Goal: Information Seeking & Learning: Check status

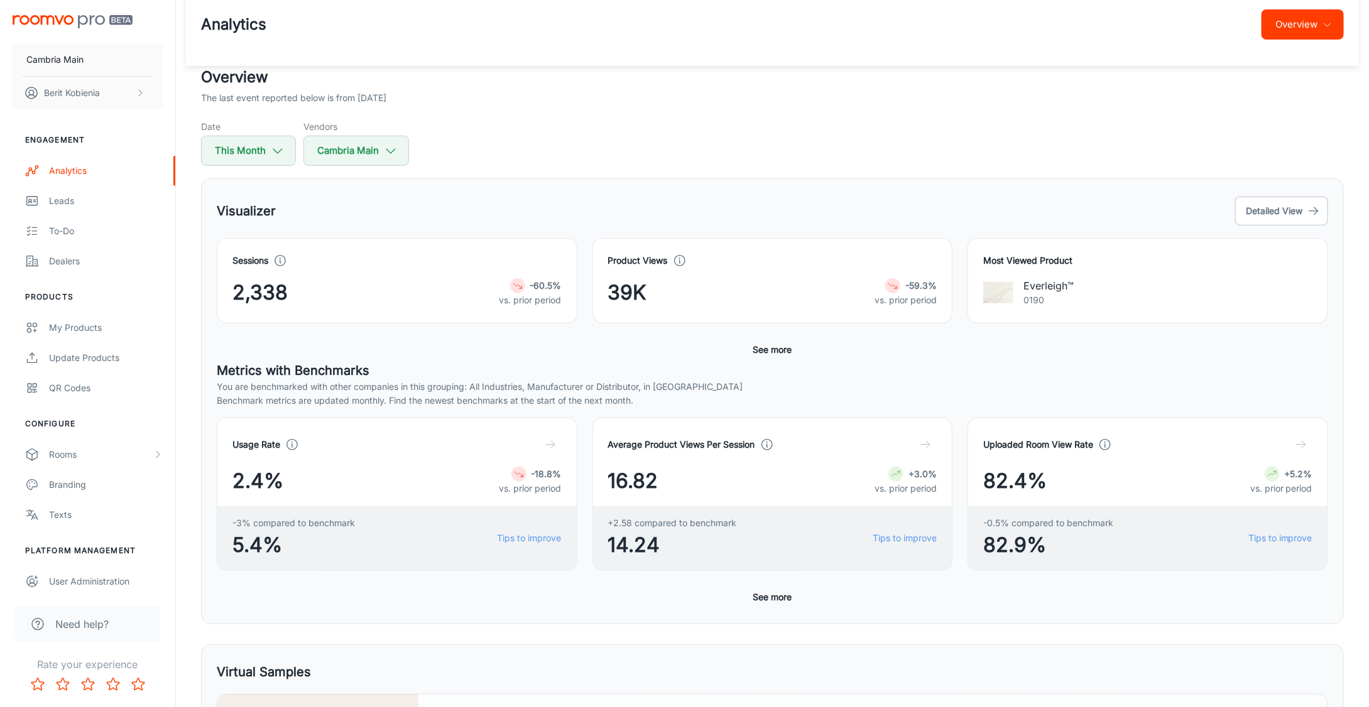
scroll to position [19, 0]
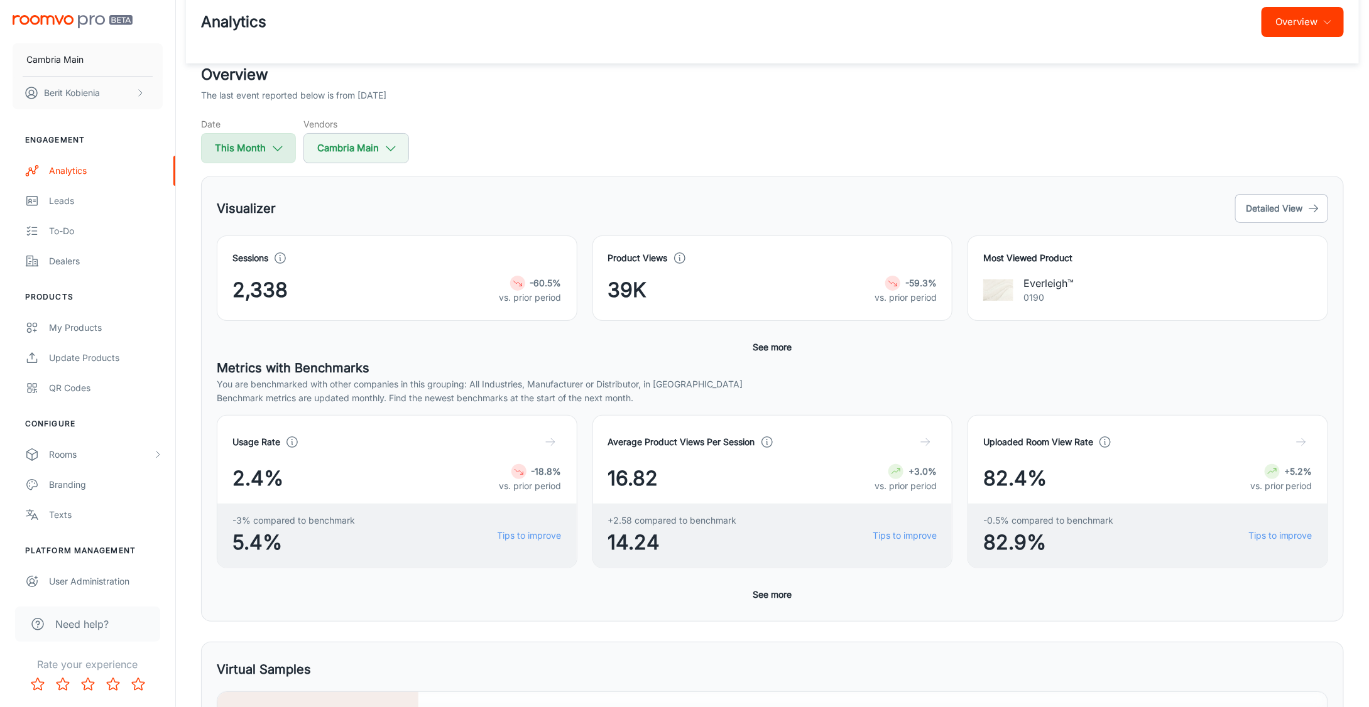
click at [272, 153] on icon "button" at bounding box center [278, 148] width 14 height 14
select select "8"
select select "2025"
select select "8"
select select "2025"
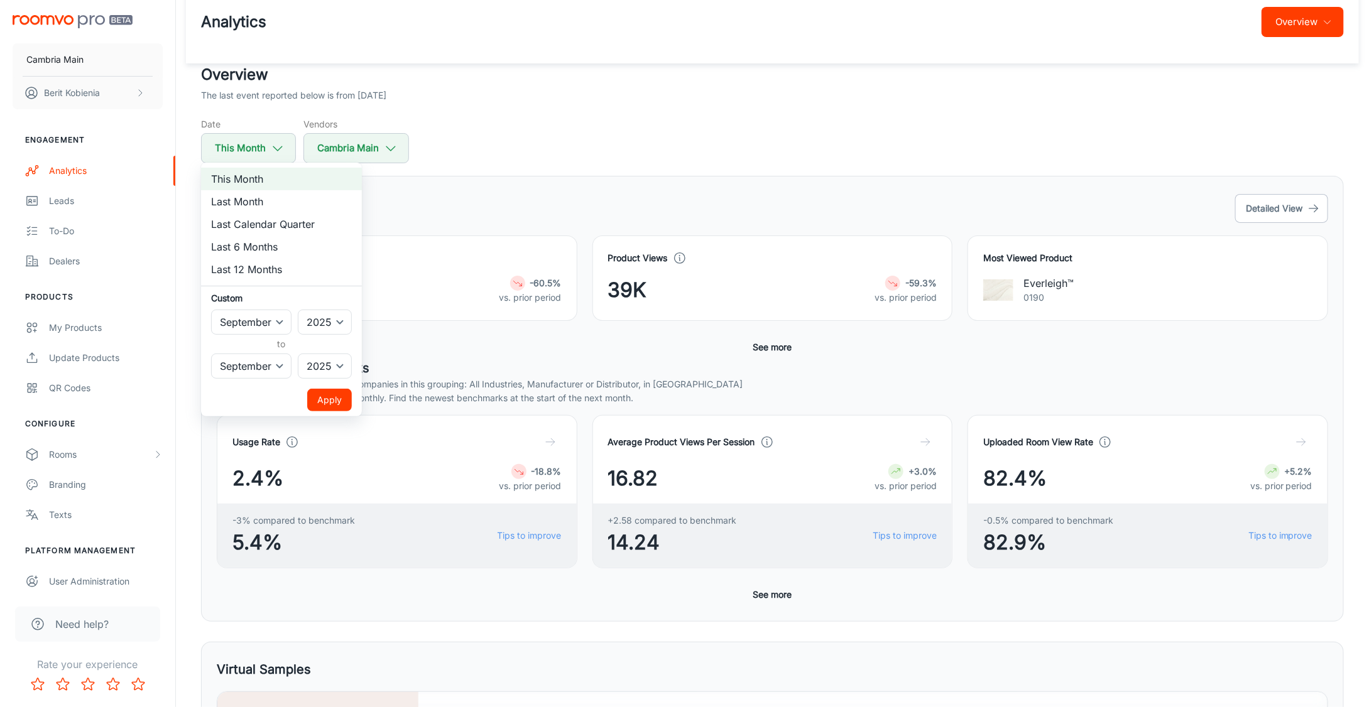
click at [284, 203] on li "Last Month" at bounding box center [281, 201] width 161 height 23
select select "7"
click at [340, 398] on button "Apply" at bounding box center [329, 400] width 45 height 23
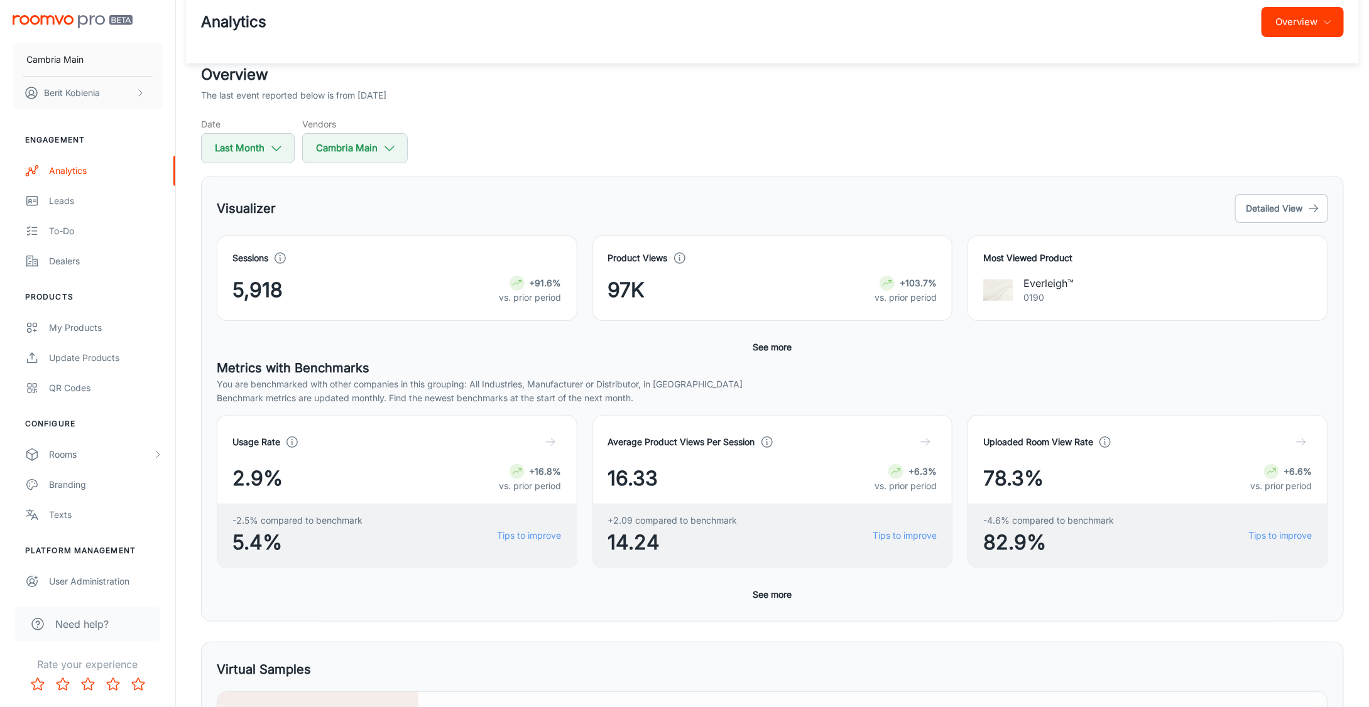
click at [774, 350] on button "See more" at bounding box center [772, 347] width 49 height 23
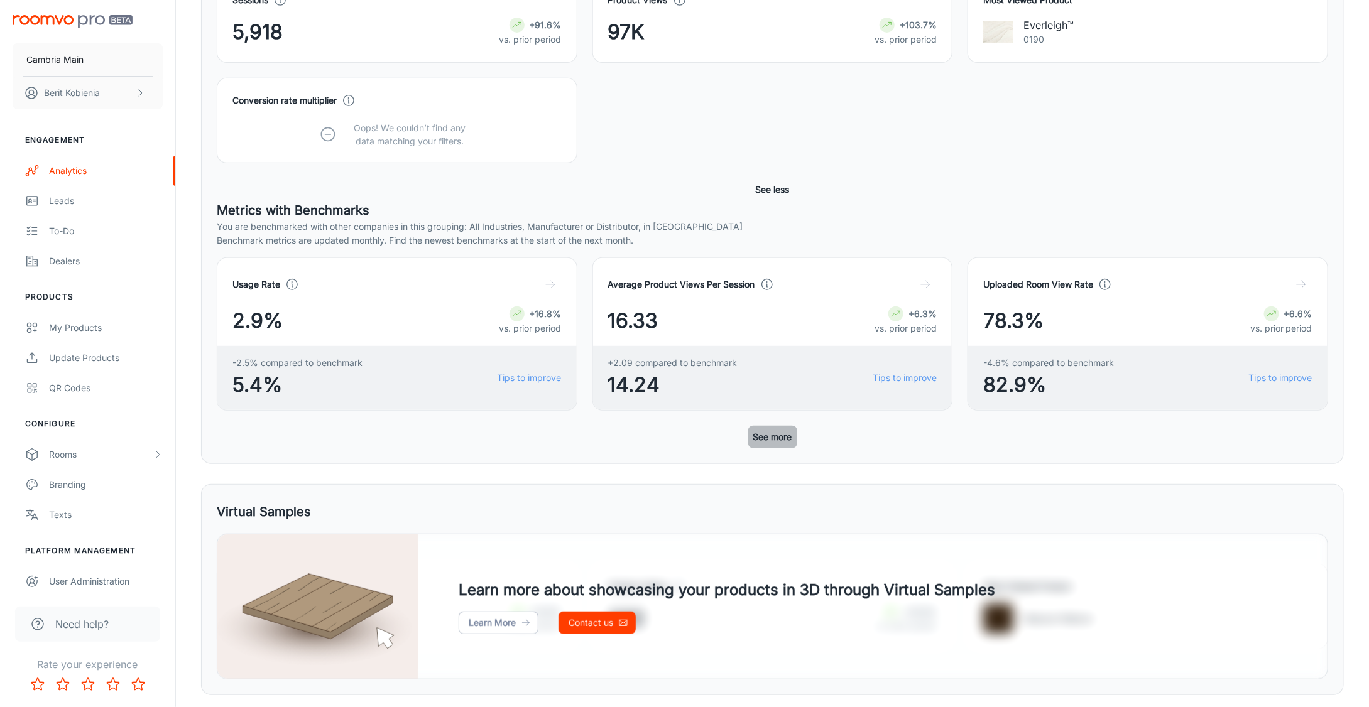
click at [755, 431] on button "See more" at bounding box center [772, 437] width 49 height 23
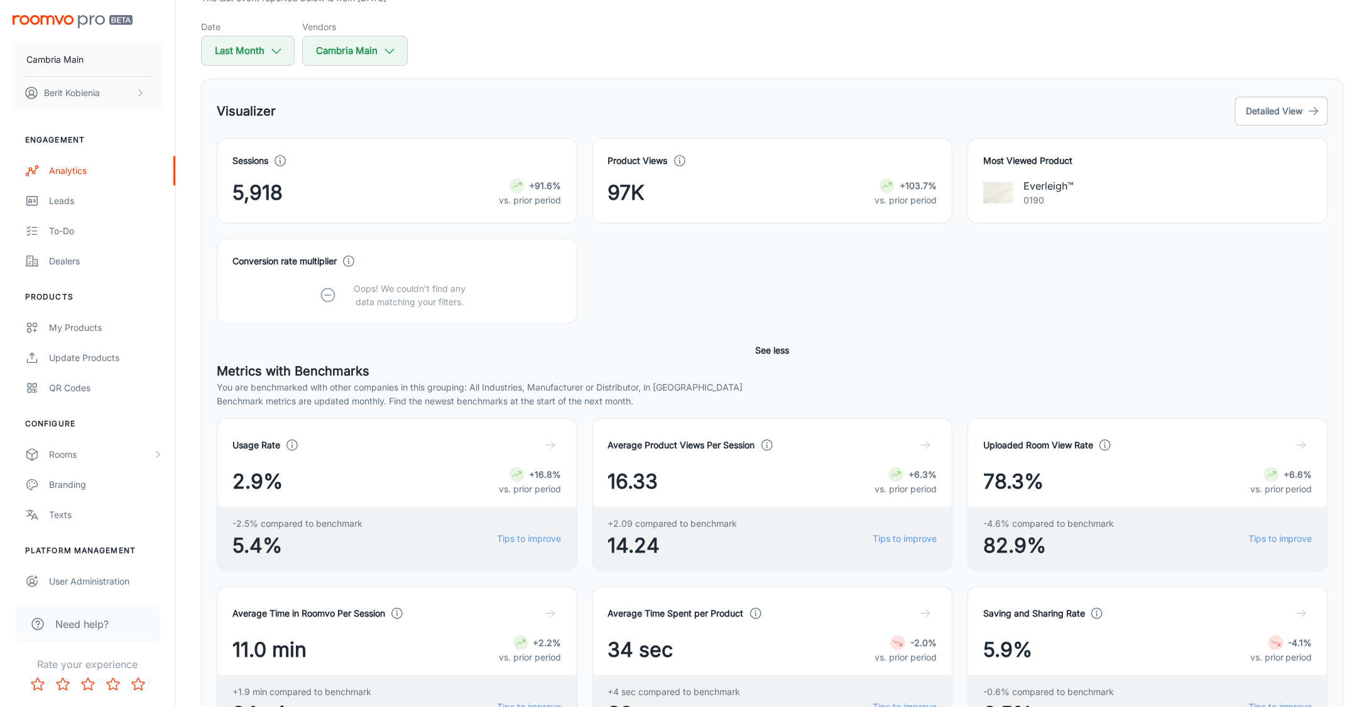
scroll to position [0, 0]
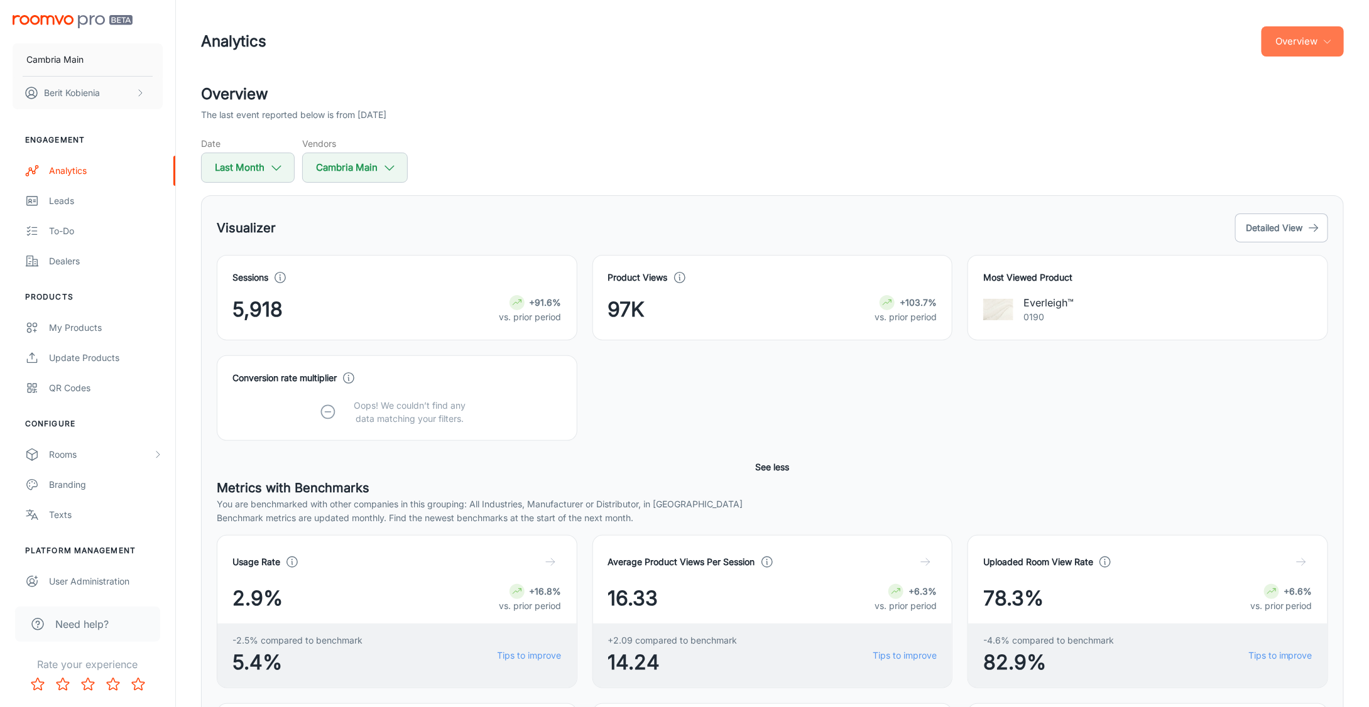
click at [1324, 50] on button "Overview" at bounding box center [1302, 41] width 82 height 30
click at [1268, 119] on li "Roomvo Partners Program" at bounding box center [1272, 118] width 146 height 23
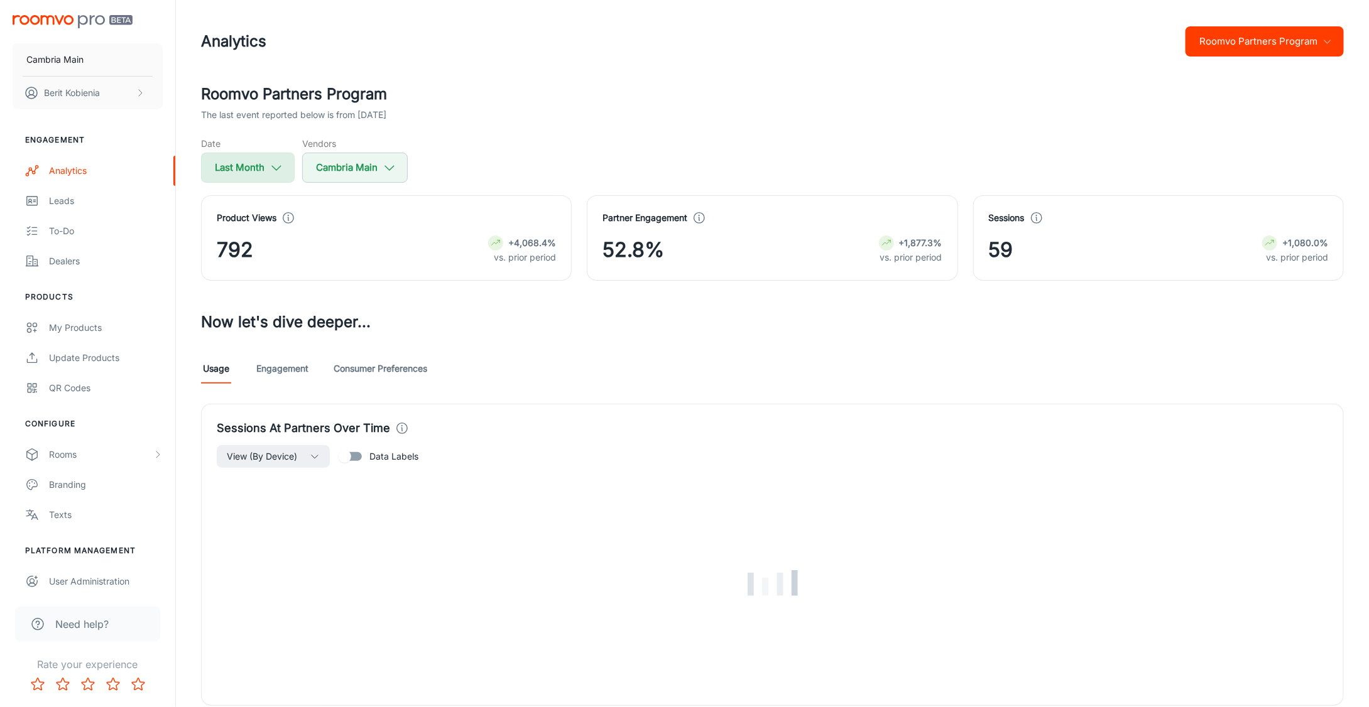
click at [246, 177] on button "Last Month" at bounding box center [248, 168] width 94 height 30
select select "7"
select select "2025"
select select "7"
select select "2025"
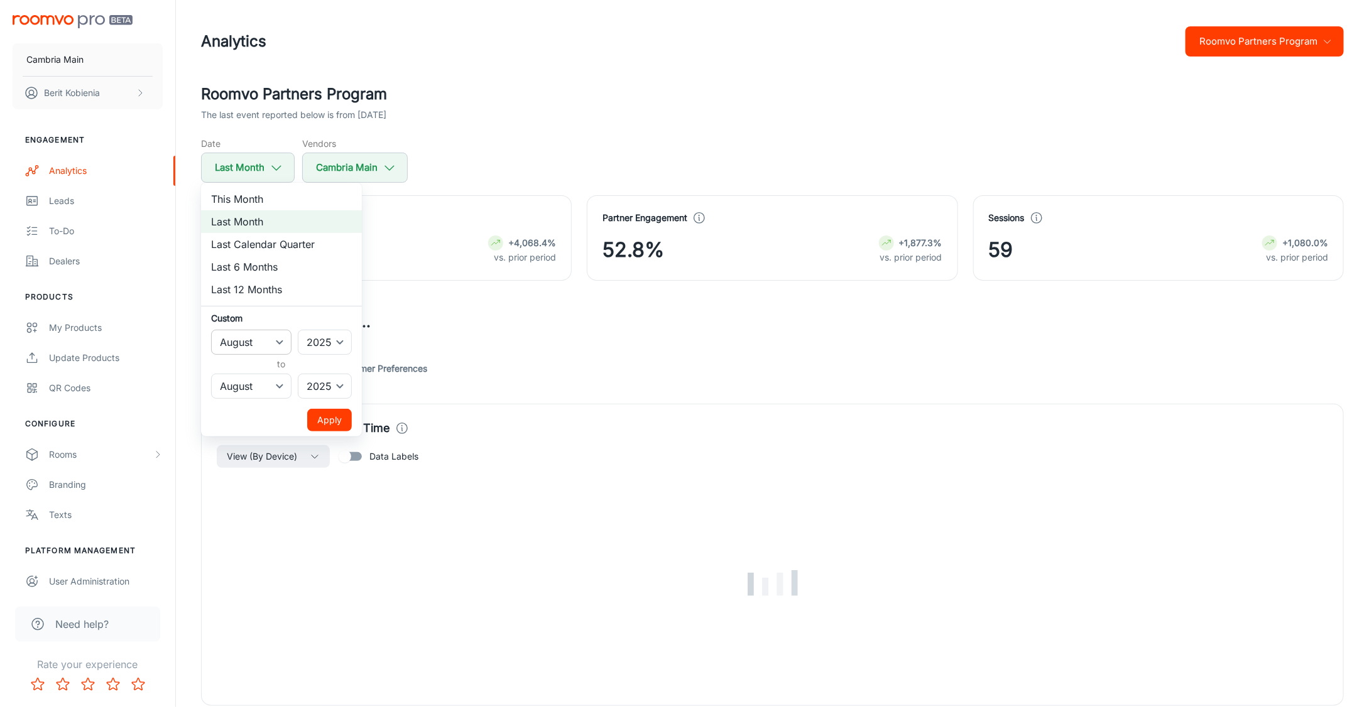
click at [252, 346] on select "January February March April May June July August September October November De…" at bounding box center [251, 342] width 80 height 25
select select "6"
click at [211, 330] on select "January February March April May June July August September October November De…" at bounding box center [251, 342] width 80 height 25
click at [227, 384] on select "January February March April May June July August September October November De…" at bounding box center [251, 386] width 80 height 25
select select "6"
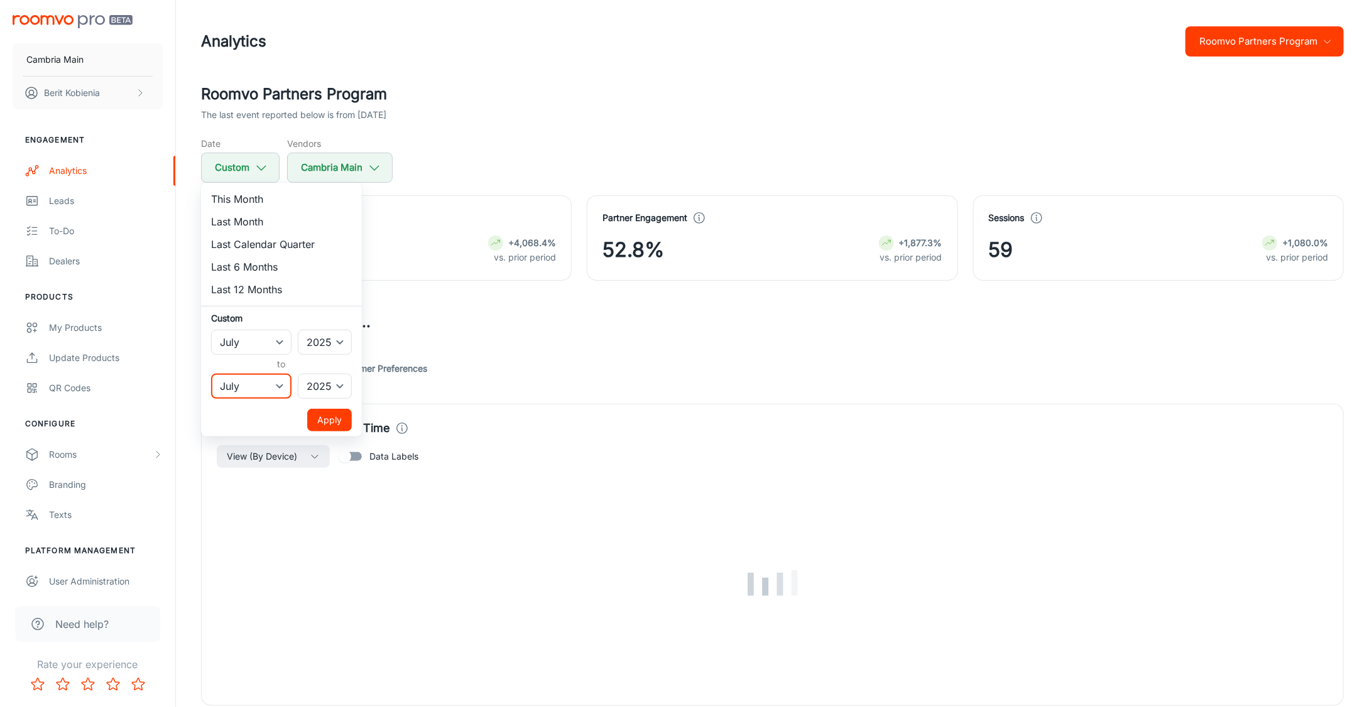
click at [211, 374] on select "January February March April May June July August September October November De…" at bounding box center [251, 386] width 80 height 25
click at [320, 419] on button "Apply" at bounding box center [329, 420] width 45 height 23
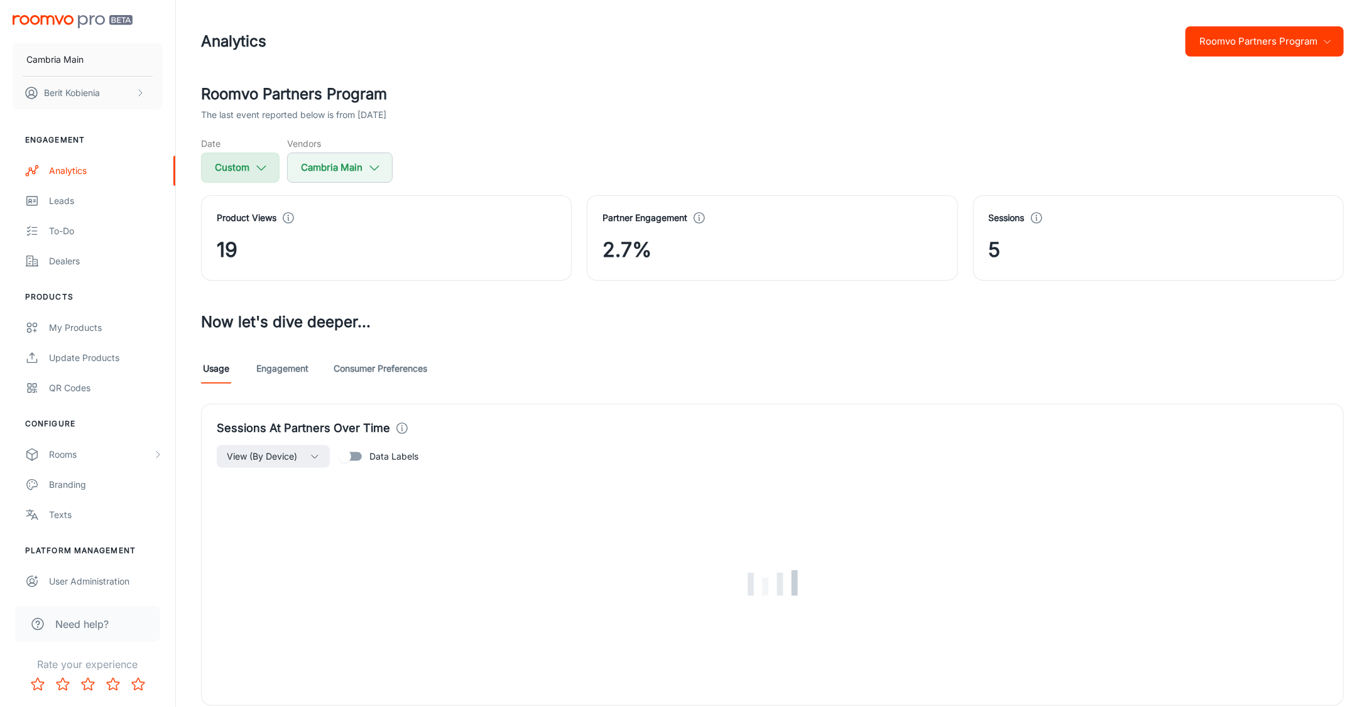
click at [266, 182] on button "Custom" at bounding box center [240, 168] width 79 height 30
select select "6"
select select "2025"
select select "6"
select select "2025"
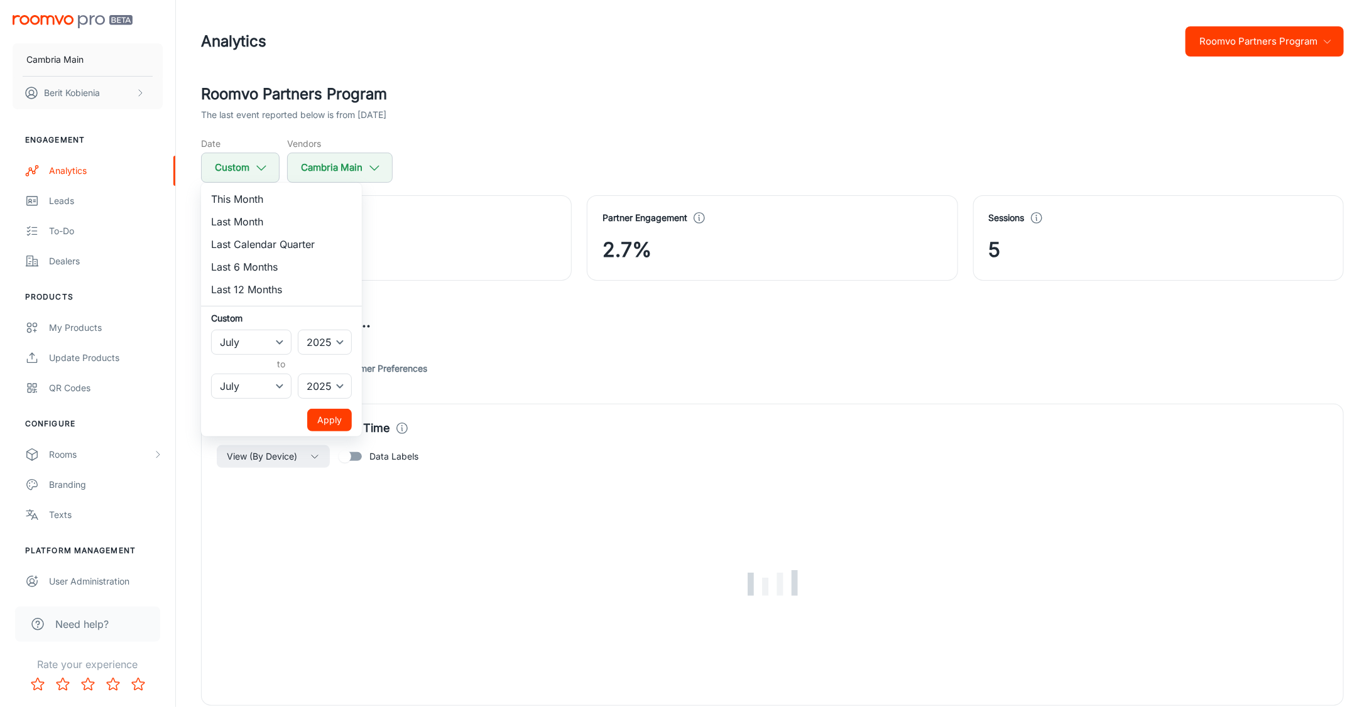
click at [268, 223] on li "Last Month" at bounding box center [281, 221] width 161 height 23
select select "7"
click at [338, 415] on button "Apply" at bounding box center [329, 420] width 45 height 23
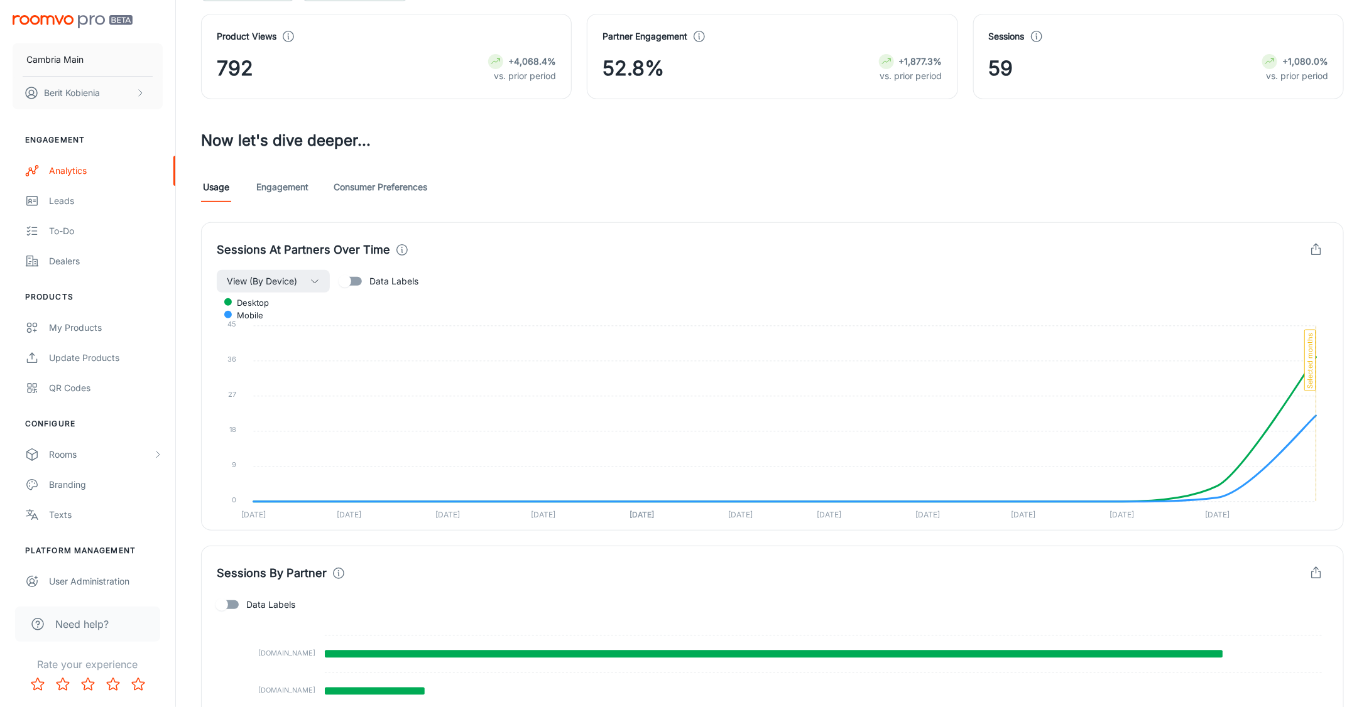
scroll to position [230, 0]
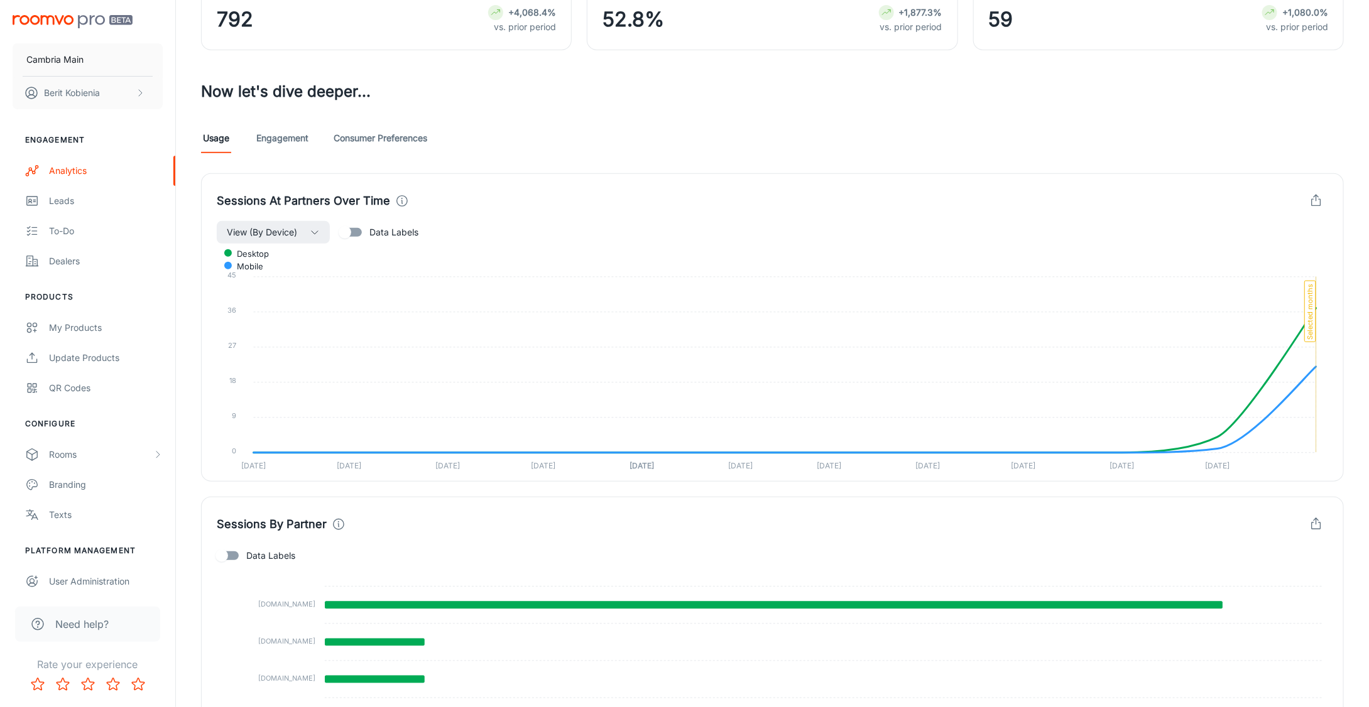
click at [312, 132] on div "Usage Engagement Consumer Preferences" at bounding box center [772, 138] width 1142 height 30
click at [301, 132] on link "Engagement" at bounding box center [282, 138] width 52 height 30
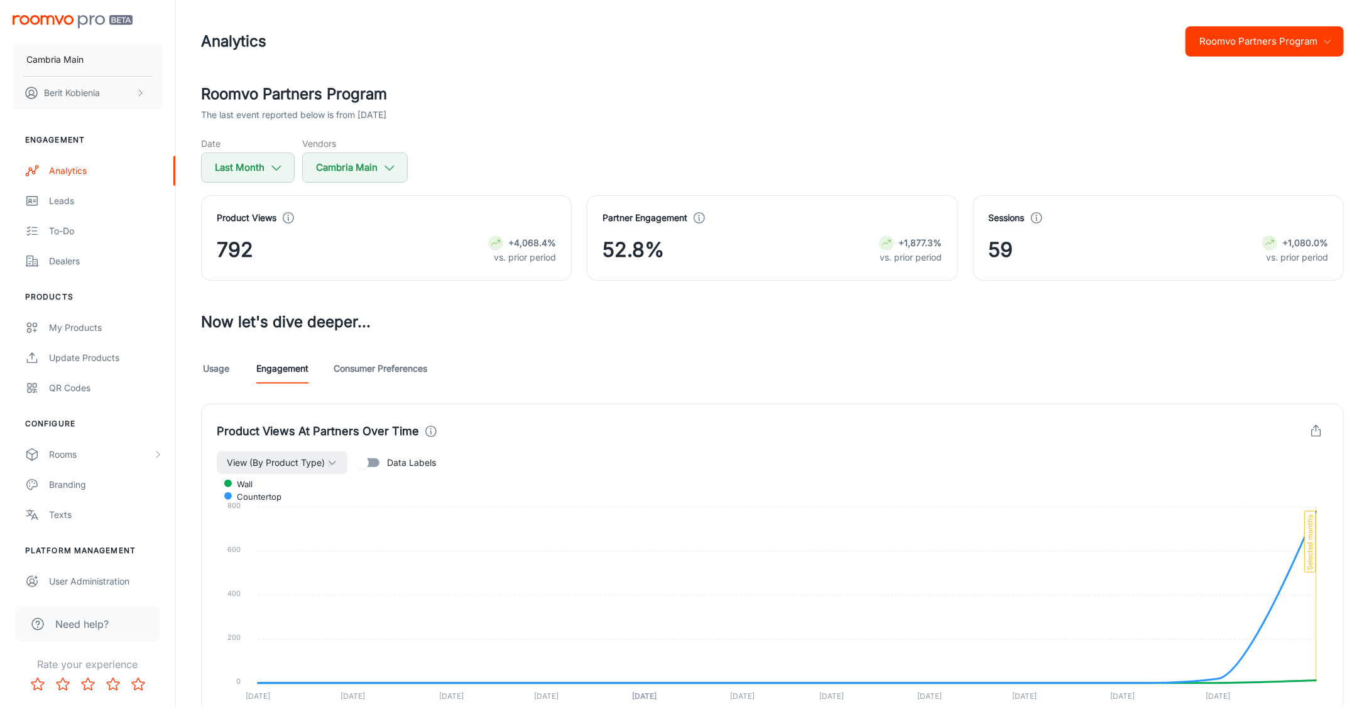
click at [379, 372] on link "Consumer Preferences" at bounding box center [381, 369] width 94 height 30
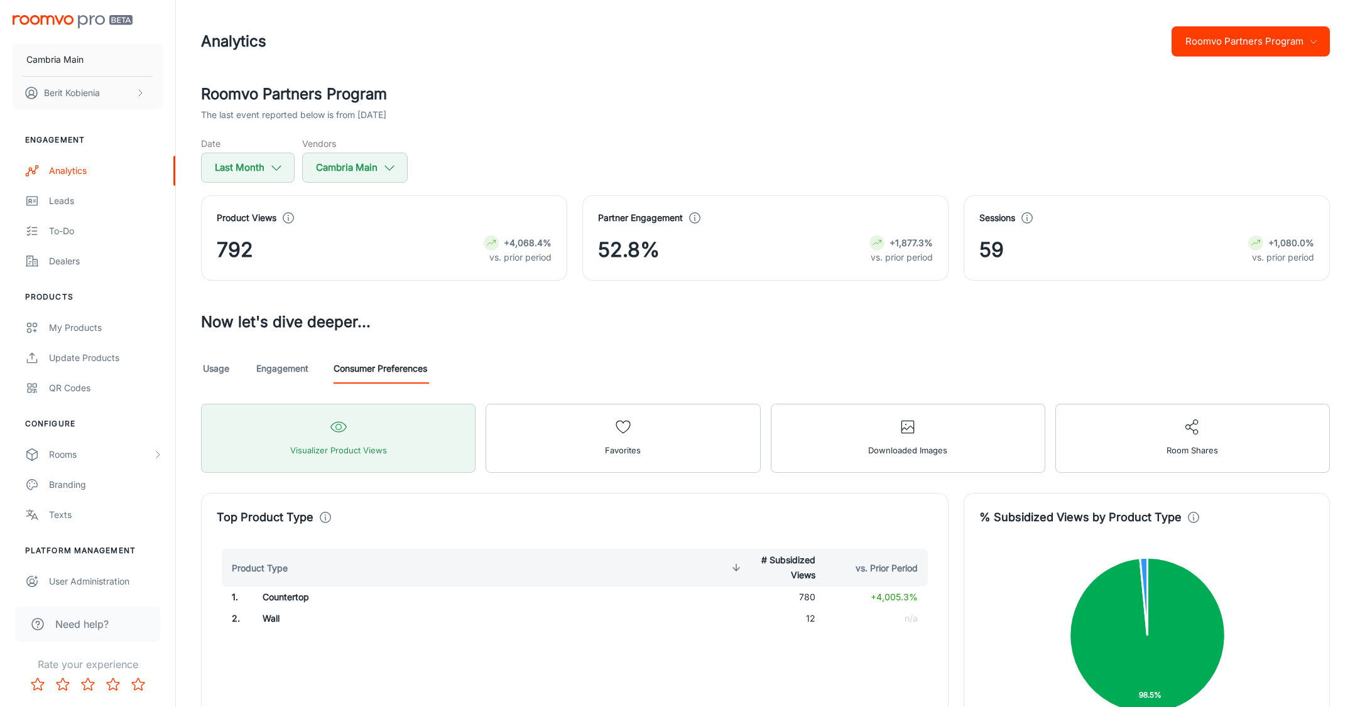
click at [1212, 36] on button "Roomvo Partners Program" at bounding box center [1250, 41] width 158 height 30
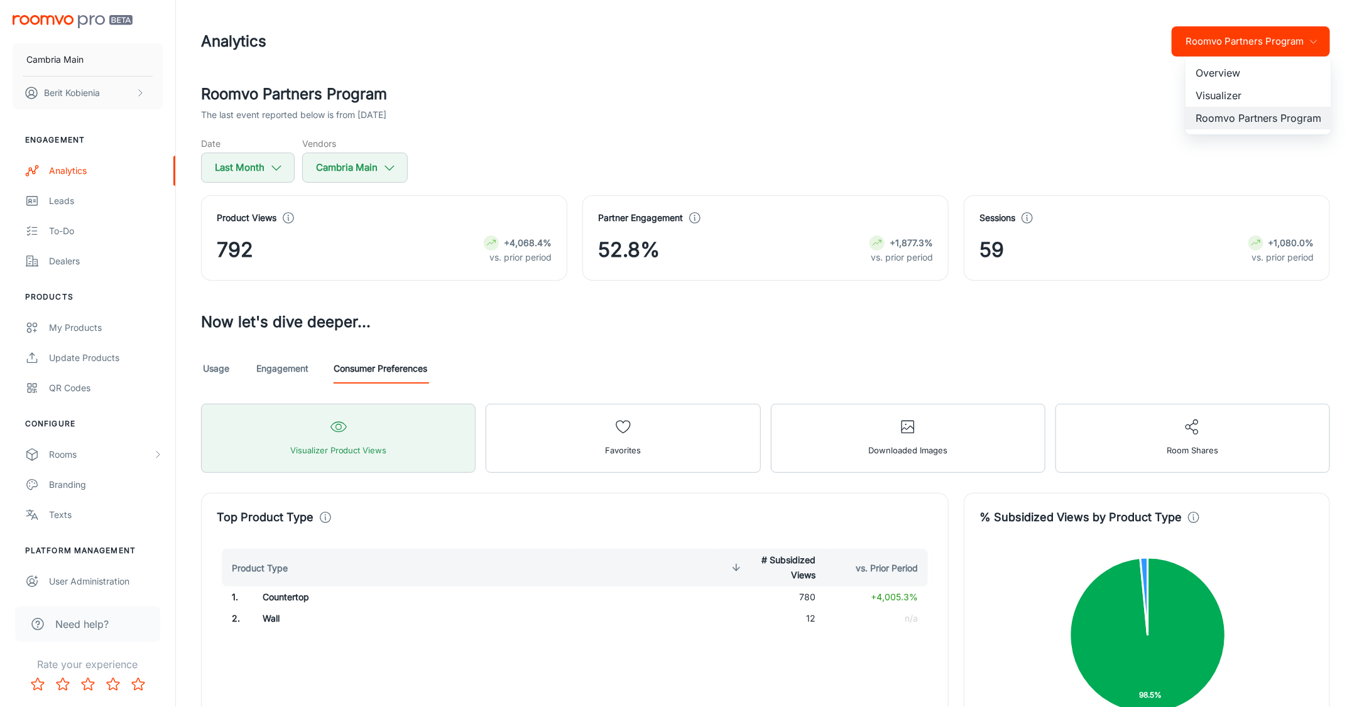
click at [1191, 84] on li "Visualizer" at bounding box center [1258, 95] width 146 height 23
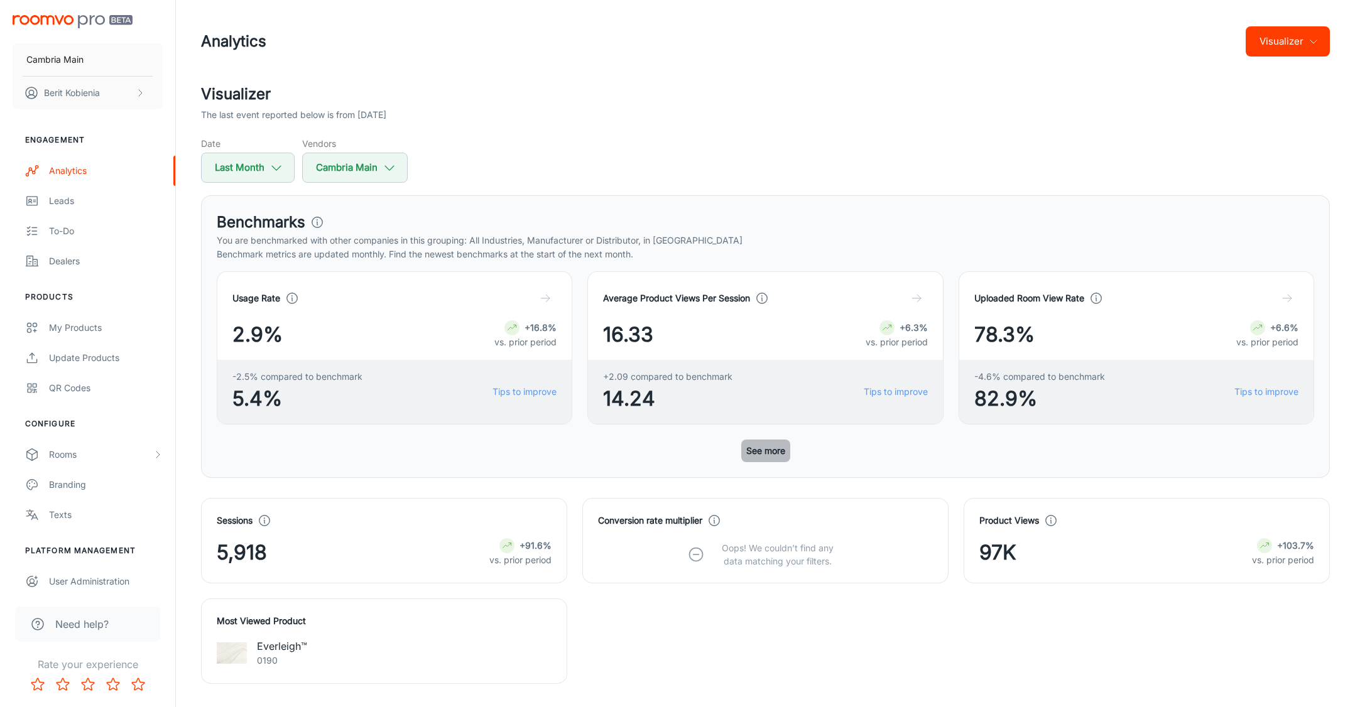
click at [781, 456] on button "See more" at bounding box center [765, 451] width 49 height 23
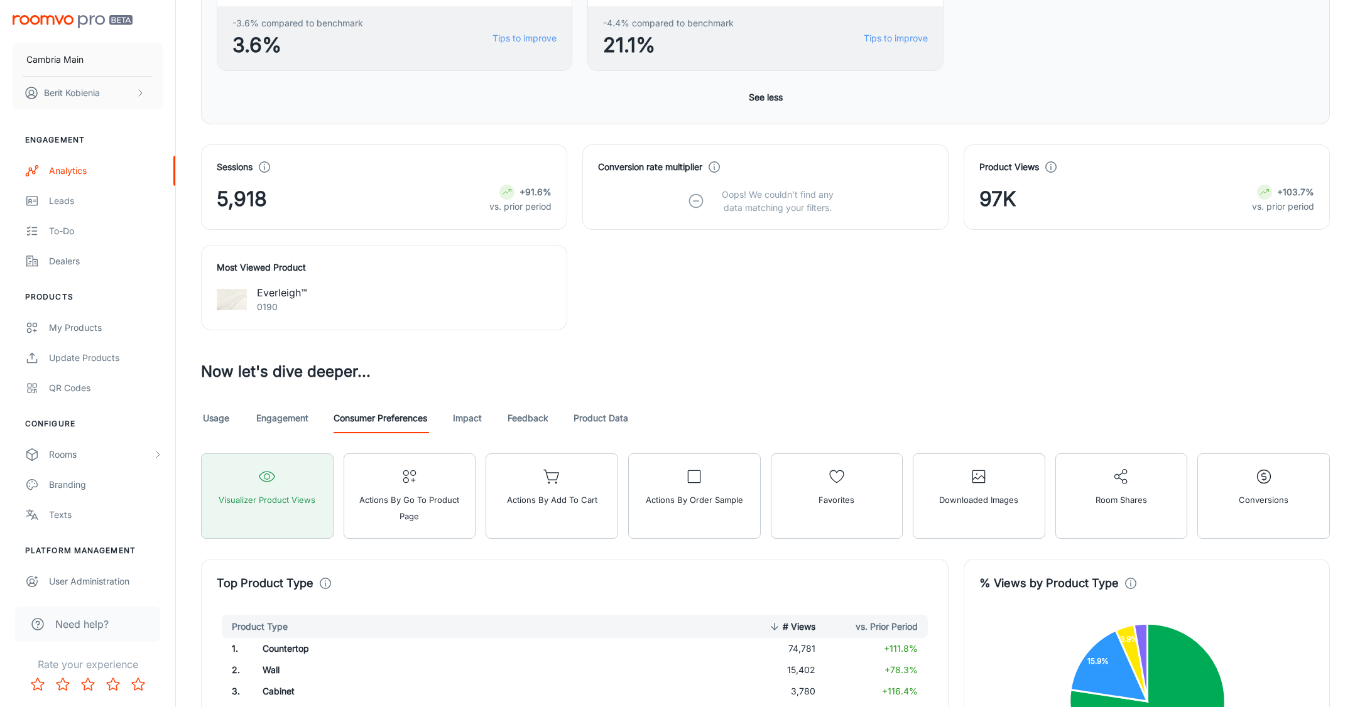
scroll to position [695, 0]
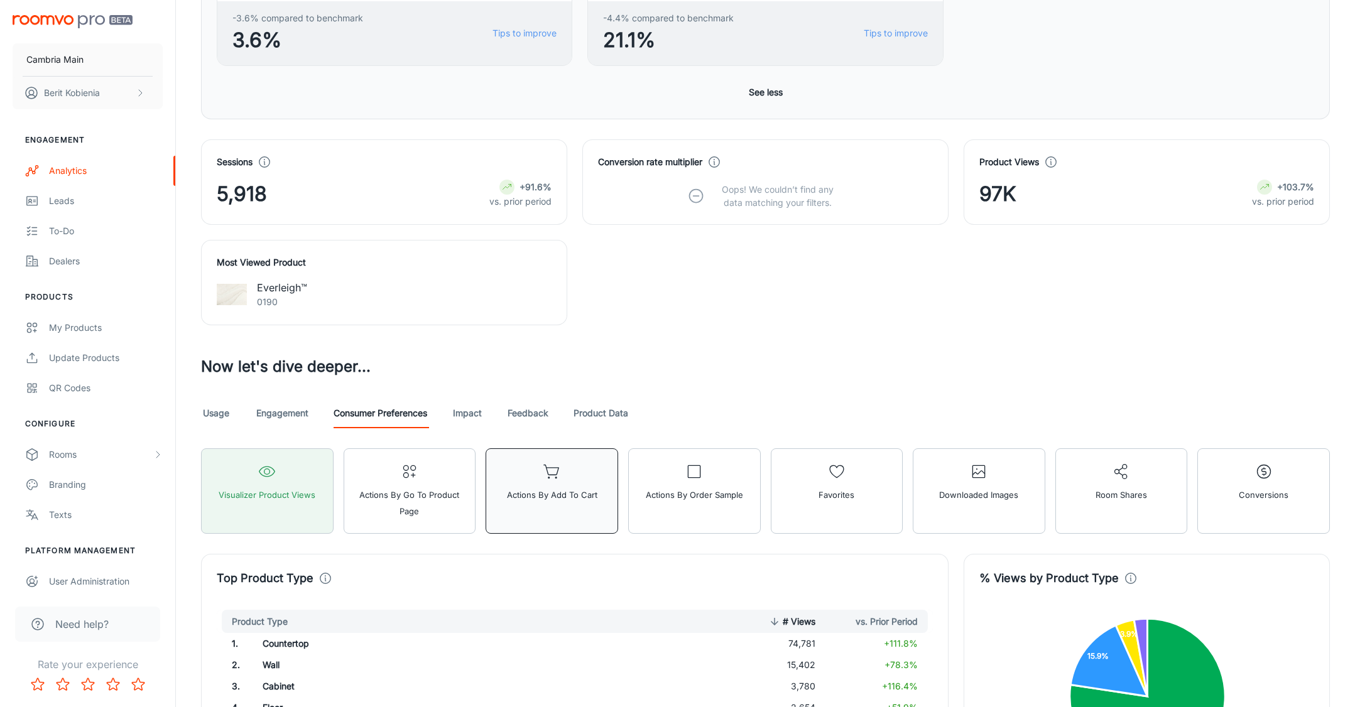
click at [538, 487] on span "Actions by Add to Cart" at bounding box center [552, 495] width 90 height 16
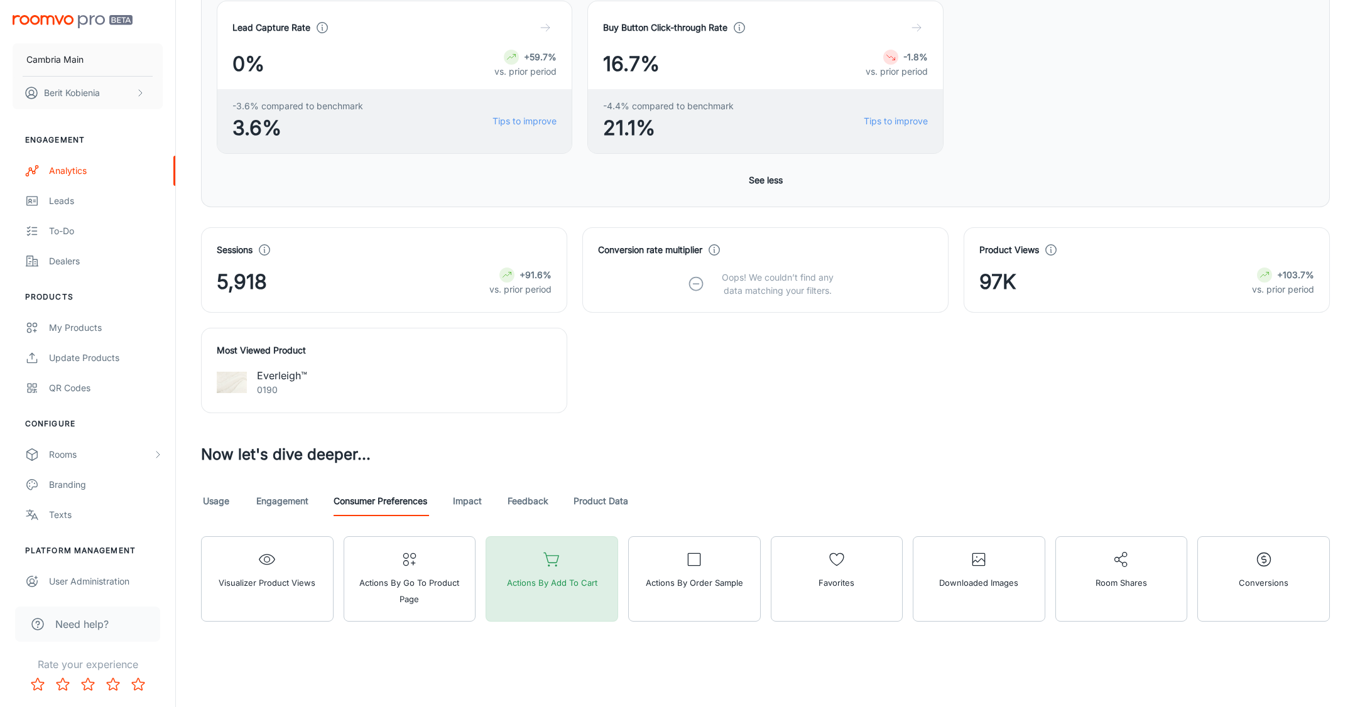
scroll to position [605, 0]
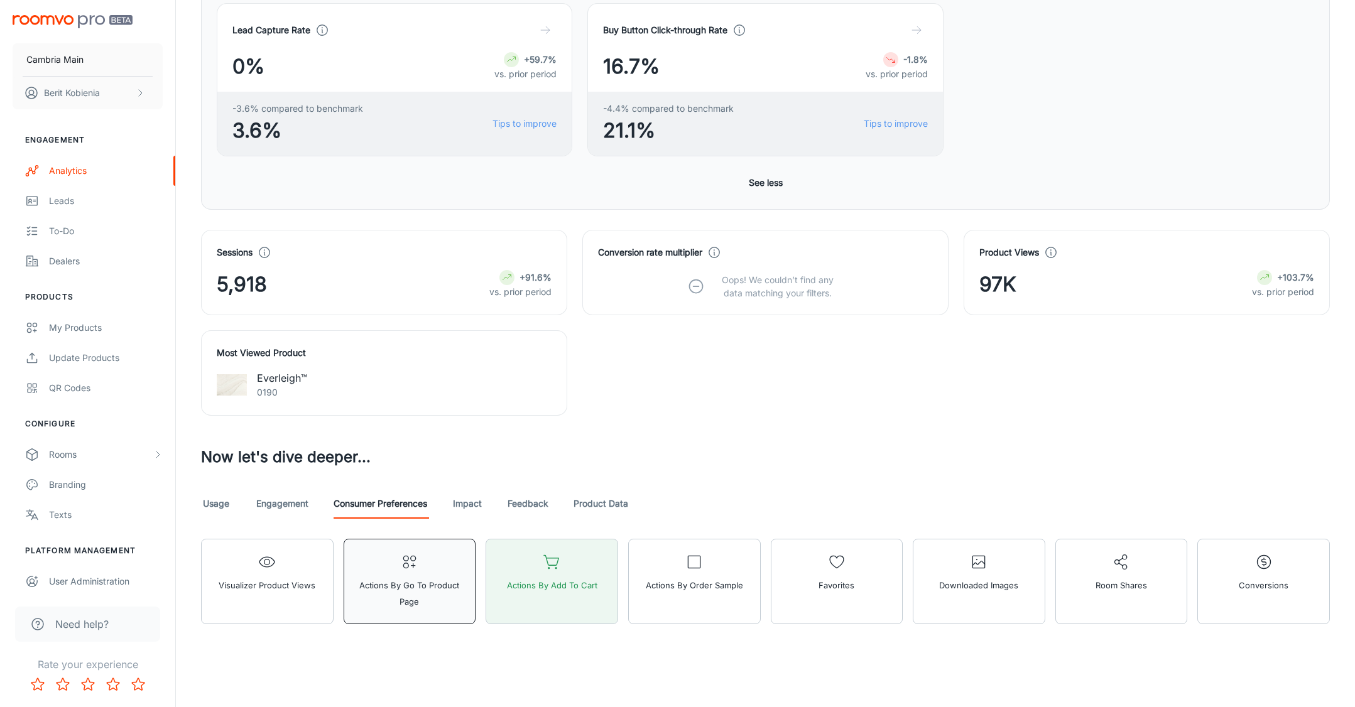
click at [428, 565] on button "Actions by Go To Product Page" at bounding box center [410, 581] width 133 height 85
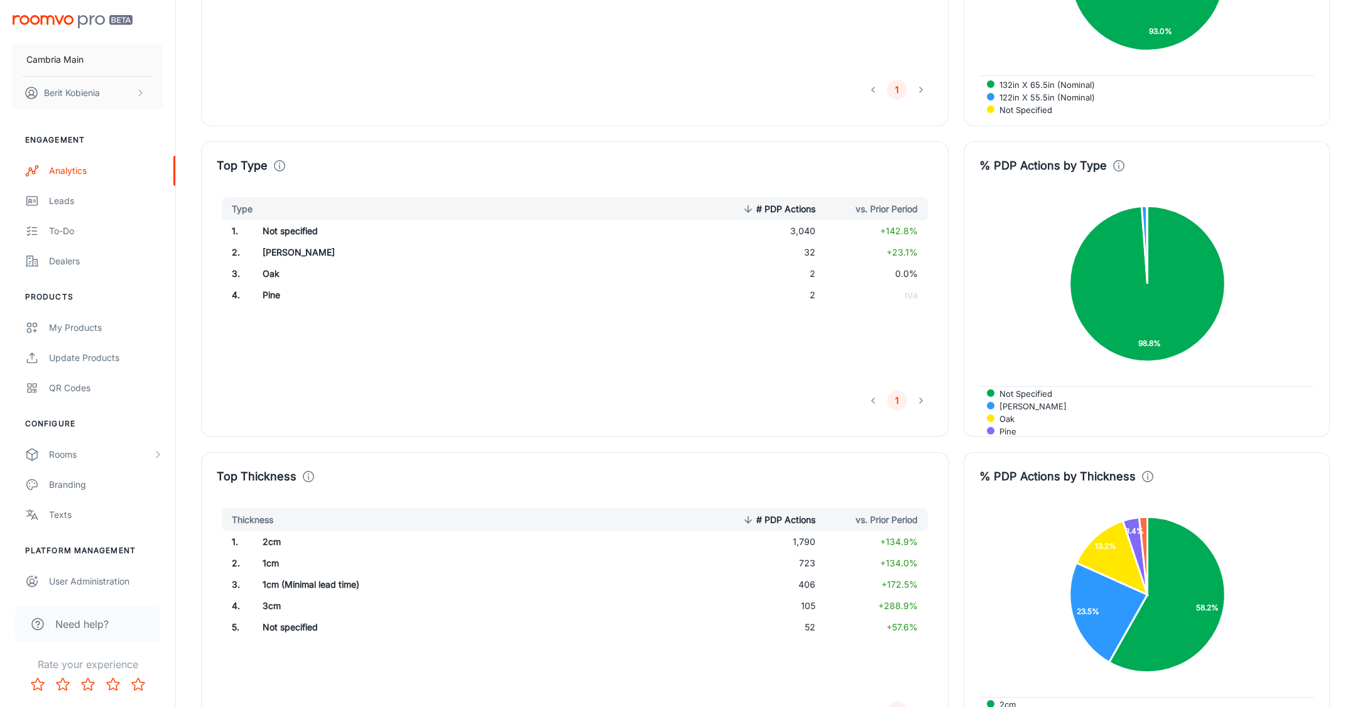
scroll to position [3089, 0]
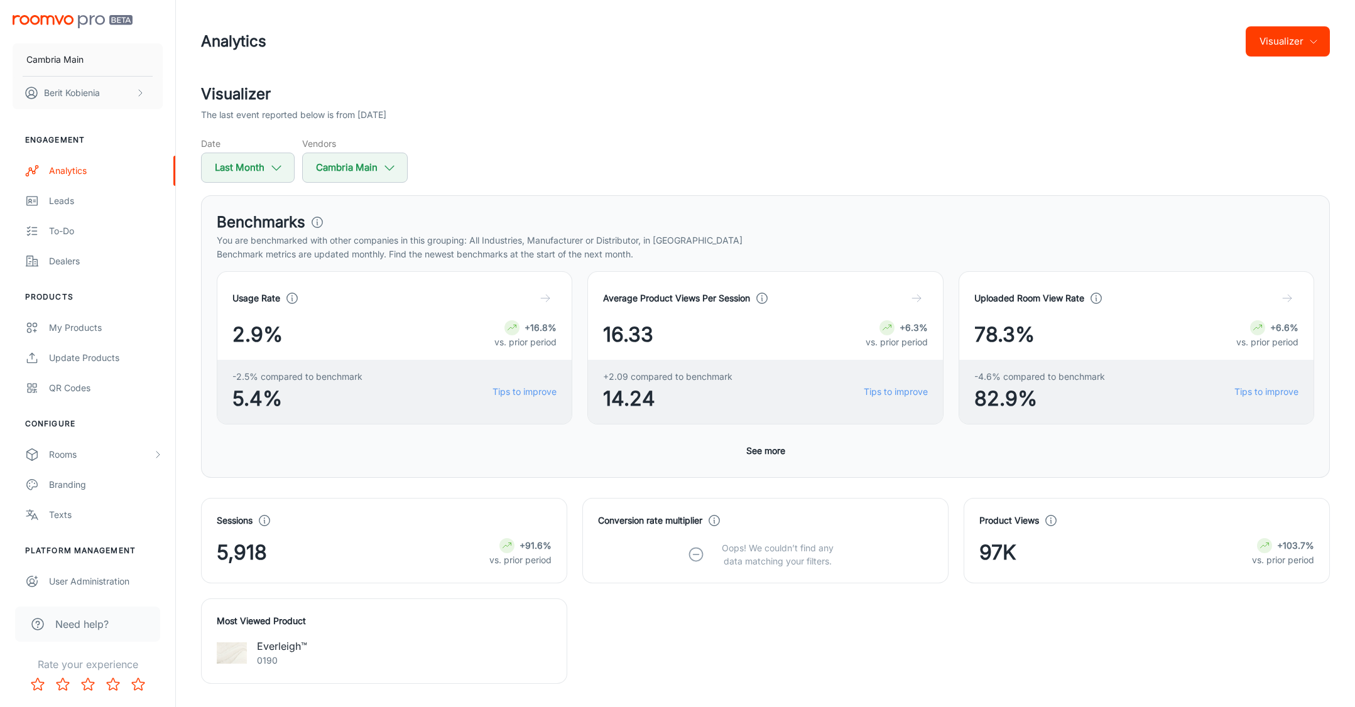
click at [1030, 137] on div "Date Last Month Vendors Cambria Main" at bounding box center [765, 160] width 1129 height 46
